Goal: Navigation & Orientation: Find specific page/section

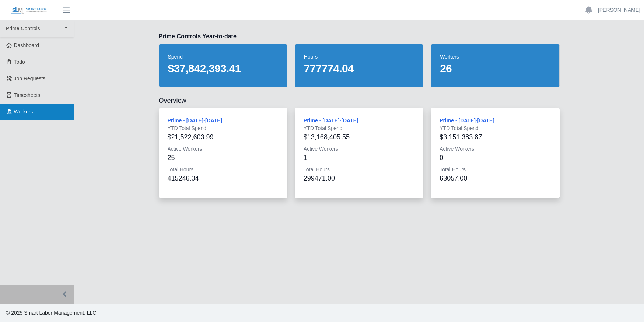
click at [25, 114] on span "Workers" at bounding box center [23, 112] width 19 height 6
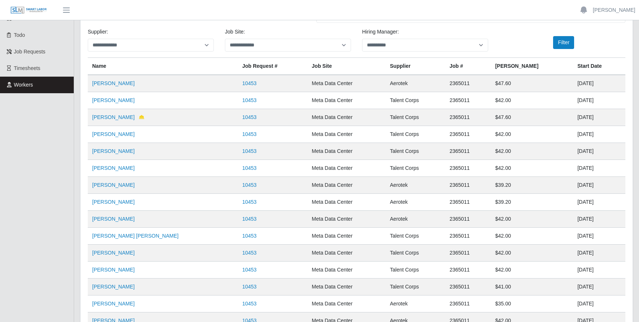
scroll to position [100, 0]
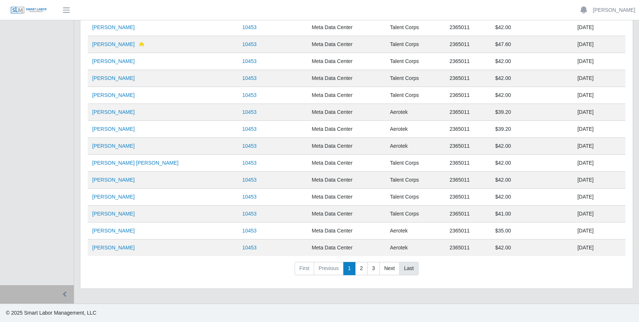
click at [409, 269] on link "Last" at bounding box center [408, 268] width 19 height 13
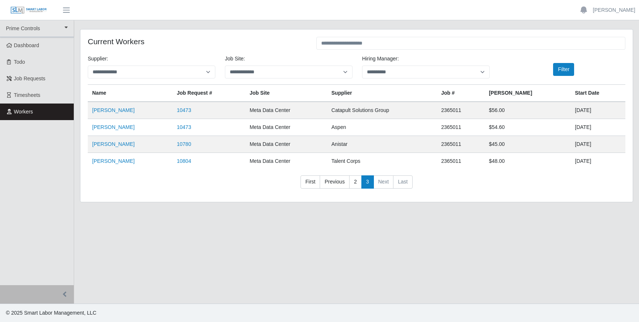
scroll to position [0, 0]
click at [359, 181] on link "2" at bounding box center [358, 181] width 13 height 13
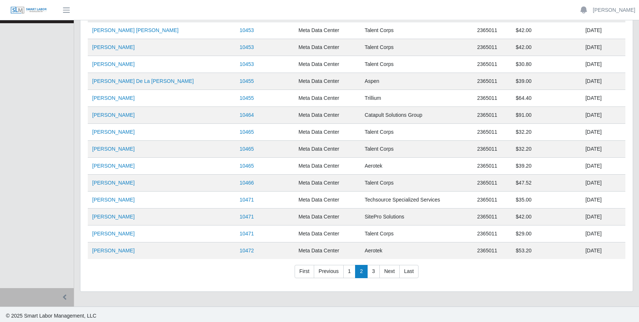
scroll to position [100, 0]
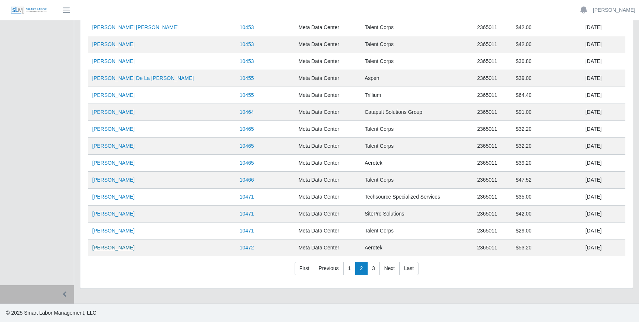
click at [114, 248] on link "Juan Carlos Tapuro" at bounding box center [113, 248] width 42 height 6
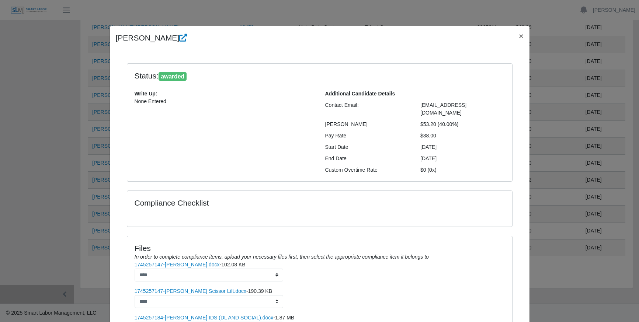
click at [489, 244] on h4 "Files" at bounding box center [320, 248] width 370 height 9
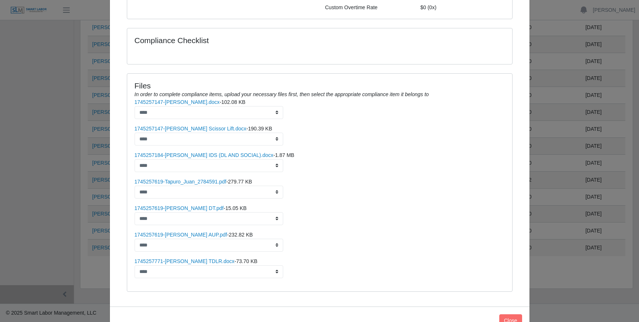
scroll to position [178, 0]
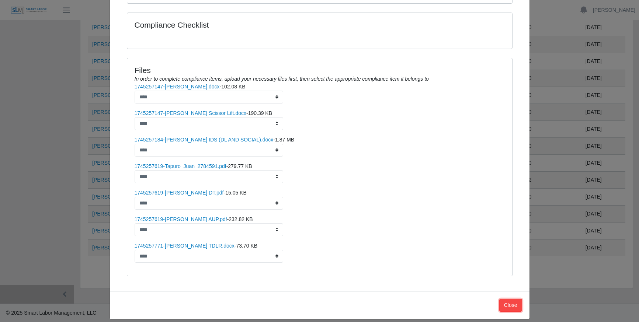
click at [511, 299] on button "Close" at bounding box center [510, 305] width 23 height 13
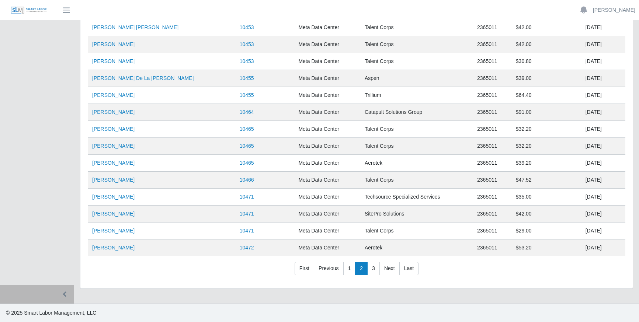
click at [537, 275] on nav "First Previous 1 2 3 Next Last" at bounding box center [357, 271] width 538 height 19
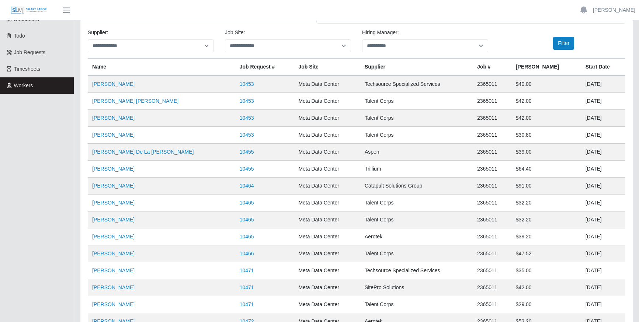
scroll to position [63, 0]
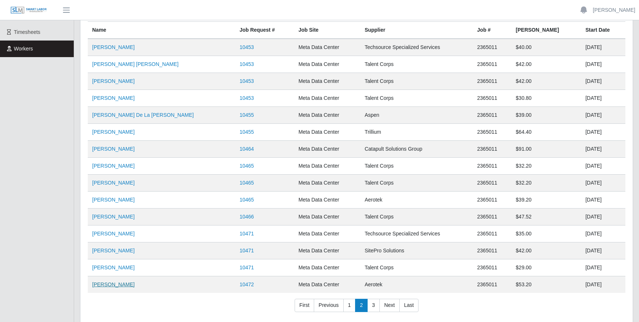
click at [127, 285] on link "Juan Carlos Tapuro" at bounding box center [113, 285] width 42 height 6
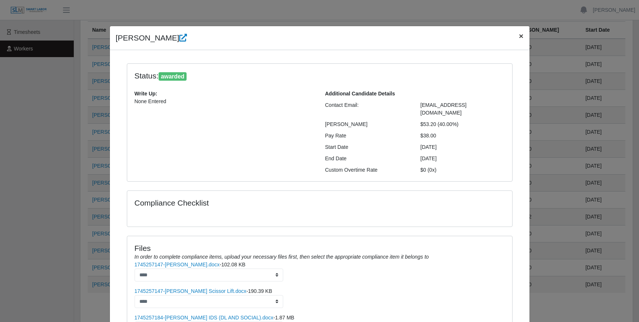
click at [519, 37] on span "×" at bounding box center [521, 36] width 4 height 8
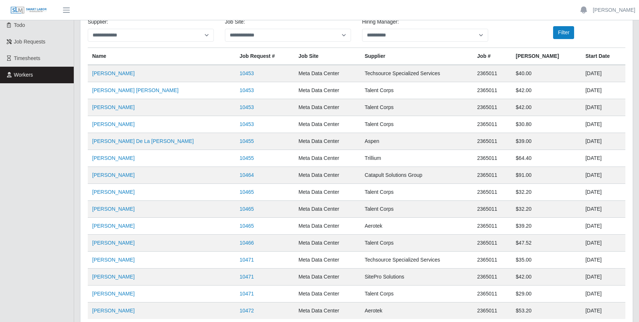
scroll to position [74, 0]
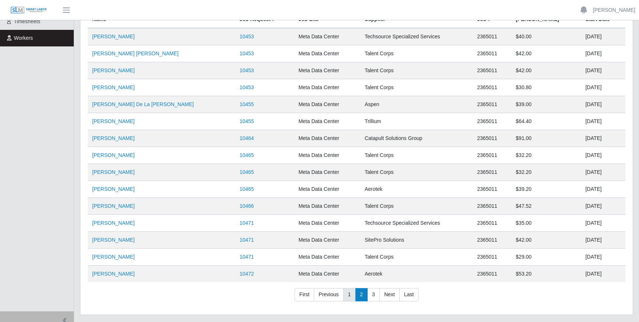
click at [349, 294] on link "1" at bounding box center [349, 294] width 13 height 13
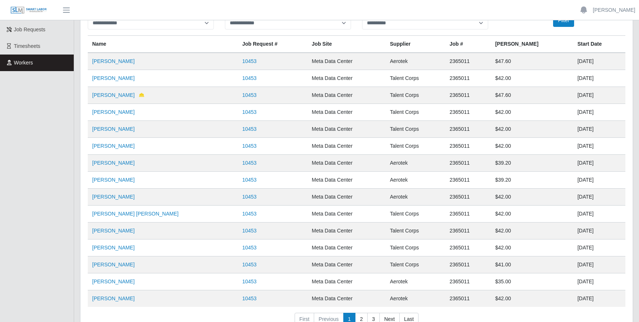
scroll to position [37, 0]
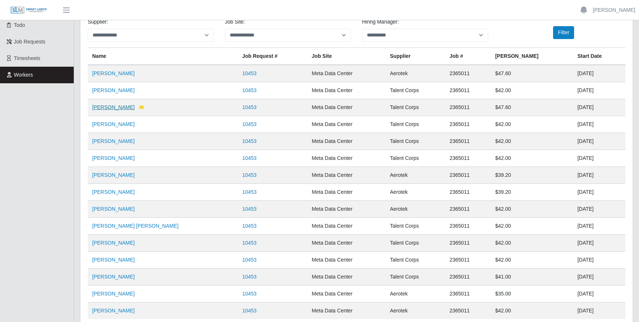
click at [121, 110] on link "Richard Villalobos" at bounding box center [113, 107] width 42 height 6
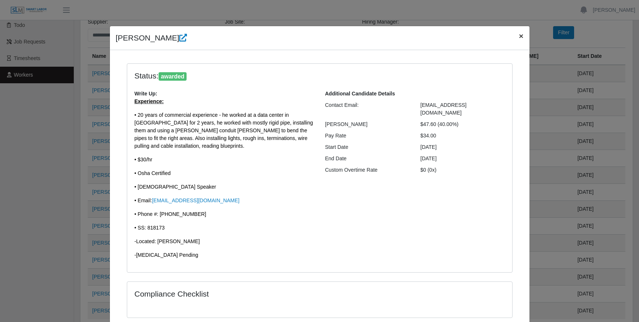
click at [519, 37] on span "×" at bounding box center [521, 36] width 4 height 8
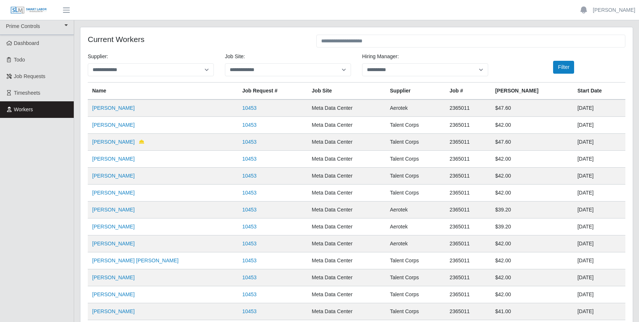
scroll to position [0, 0]
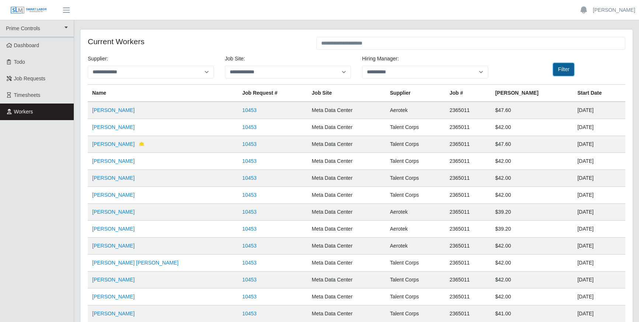
click at [563, 69] on button "Filter" at bounding box center [563, 69] width 21 height 13
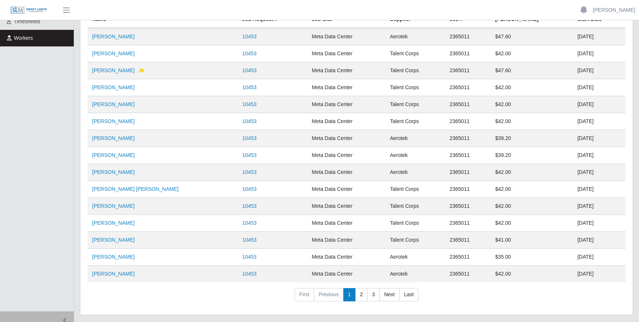
scroll to position [100, 0]
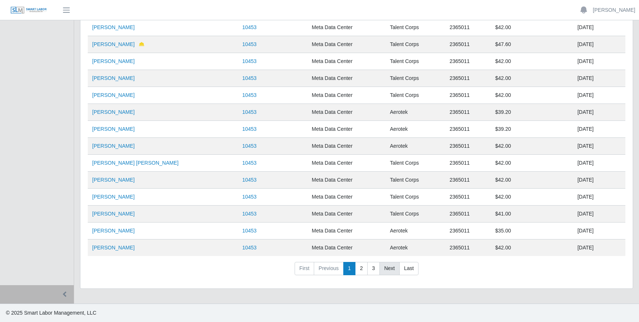
click at [387, 269] on link "Next" at bounding box center [389, 268] width 20 height 13
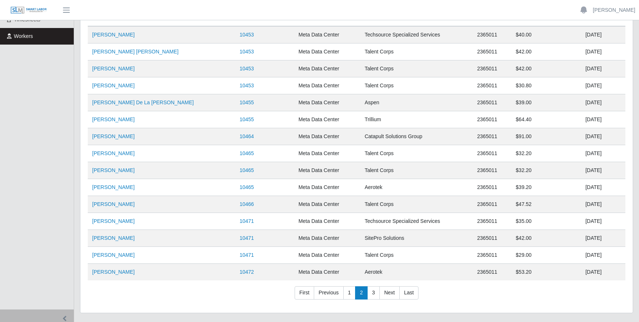
scroll to position [63, 0]
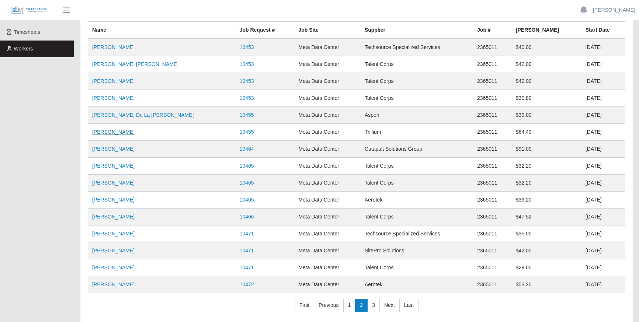
click at [111, 131] on link "Israel Santiago" at bounding box center [113, 132] width 42 height 6
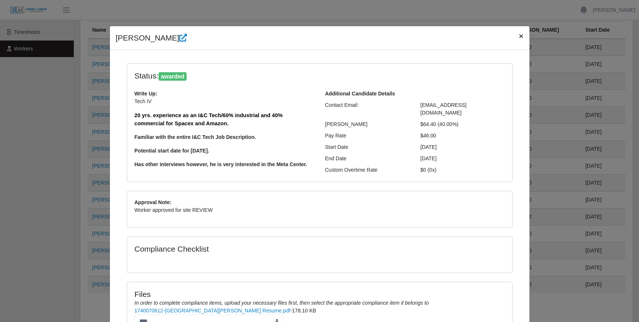
click at [519, 36] on span "×" at bounding box center [521, 36] width 4 height 8
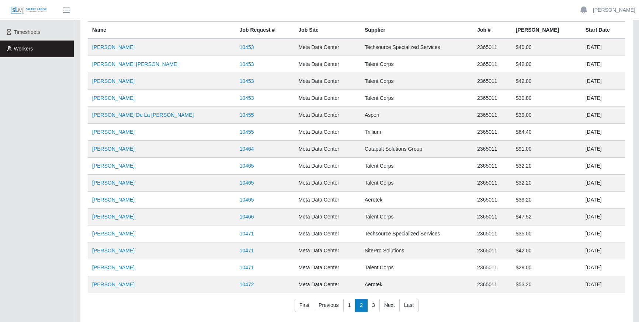
click at [471, 301] on nav "First Previous 1 2 3 Next Last" at bounding box center [357, 308] width 538 height 19
click at [409, 302] on link "Last" at bounding box center [408, 305] width 19 height 13
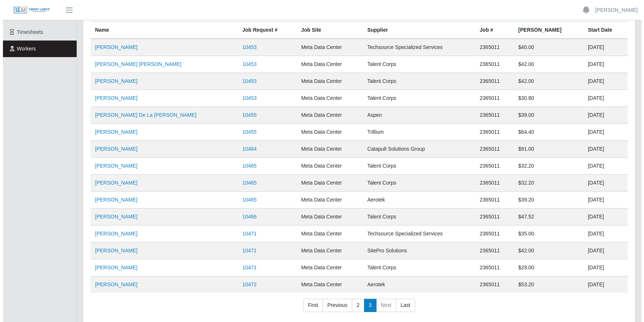
scroll to position [0, 0]
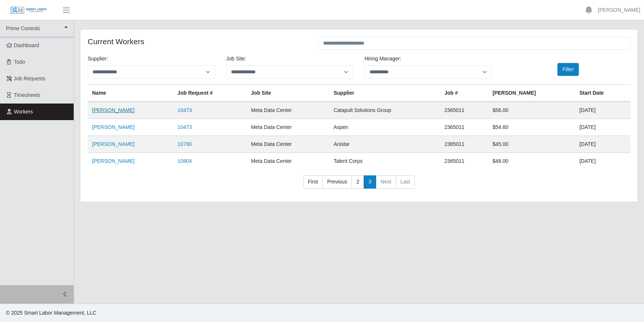
click at [116, 109] on link "Samuel A Perez" at bounding box center [113, 110] width 42 height 6
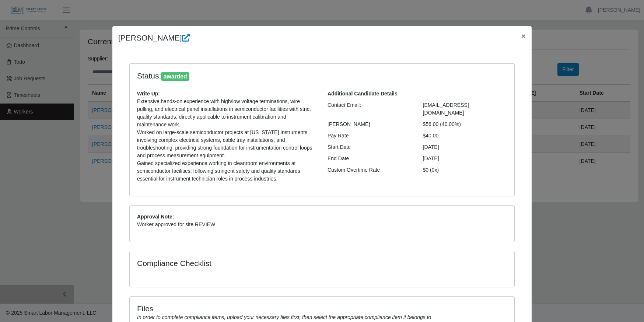
click at [477, 78] on div "Status: awarded" at bounding box center [322, 76] width 381 height 10
click at [483, 181] on div "Additional Candidate Details Contact Email: Samuel17perez@gmail.com Bill Rate $…" at bounding box center [417, 139] width 191 height 99
click at [522, 37] on span "×" at bounding box center [524, 36] width 4 height 8
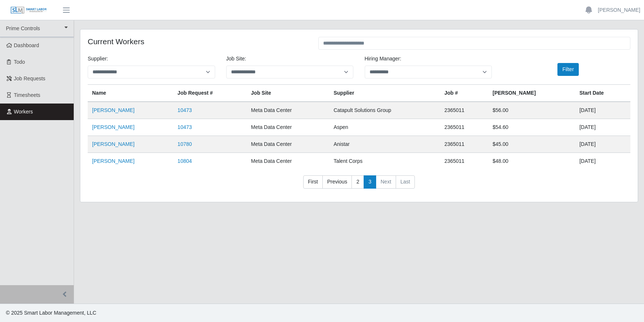
click at [493, 231] on main "**********" at bounding box center [359, 162] width 570 height 284
click at [570, 235] on main "**********" at bounding box center [359, 162] width 570 height 284
